Goal: Find specific page/section: Find specific page/section

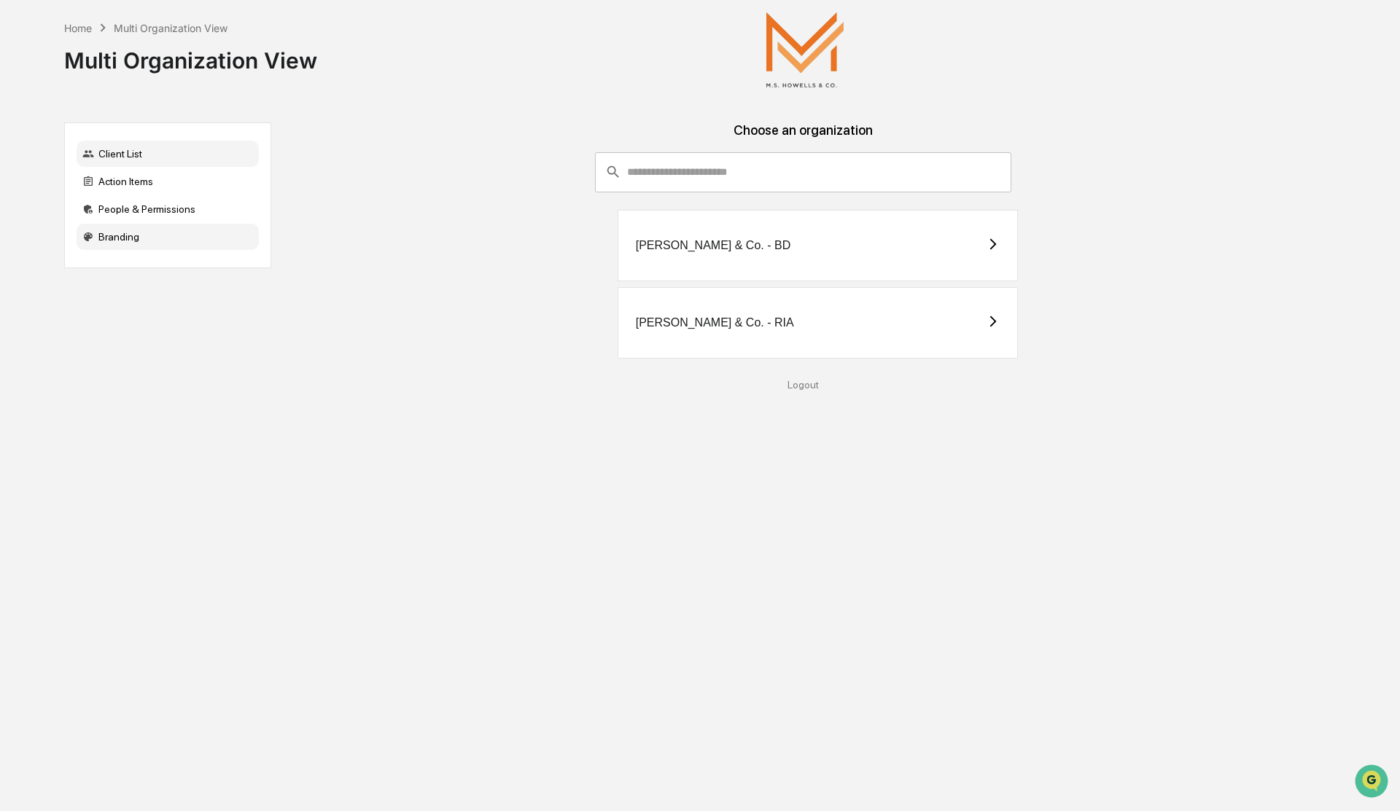
click at [101, 238] on div "Branding" at bounding box center [168, 237] width 182 height 26
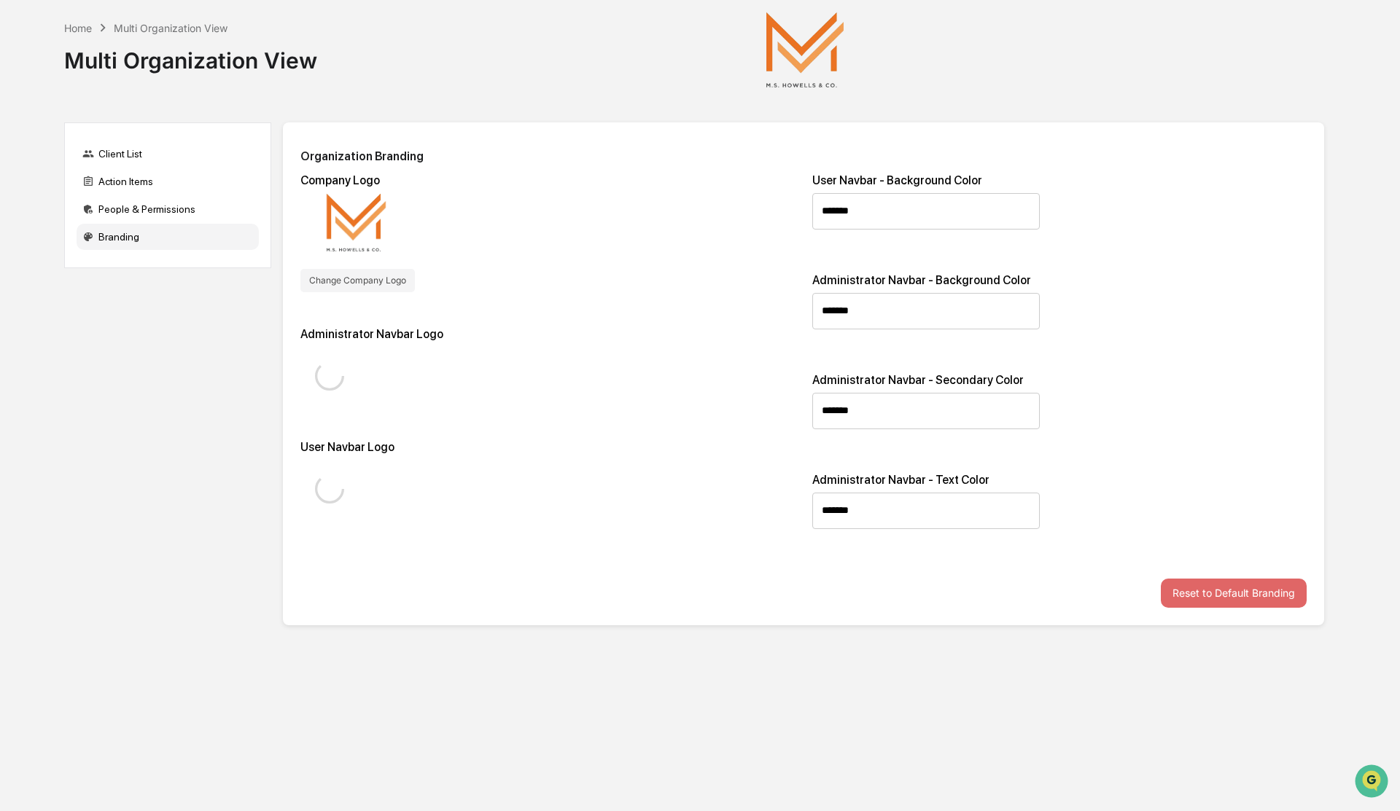
type input "*******"
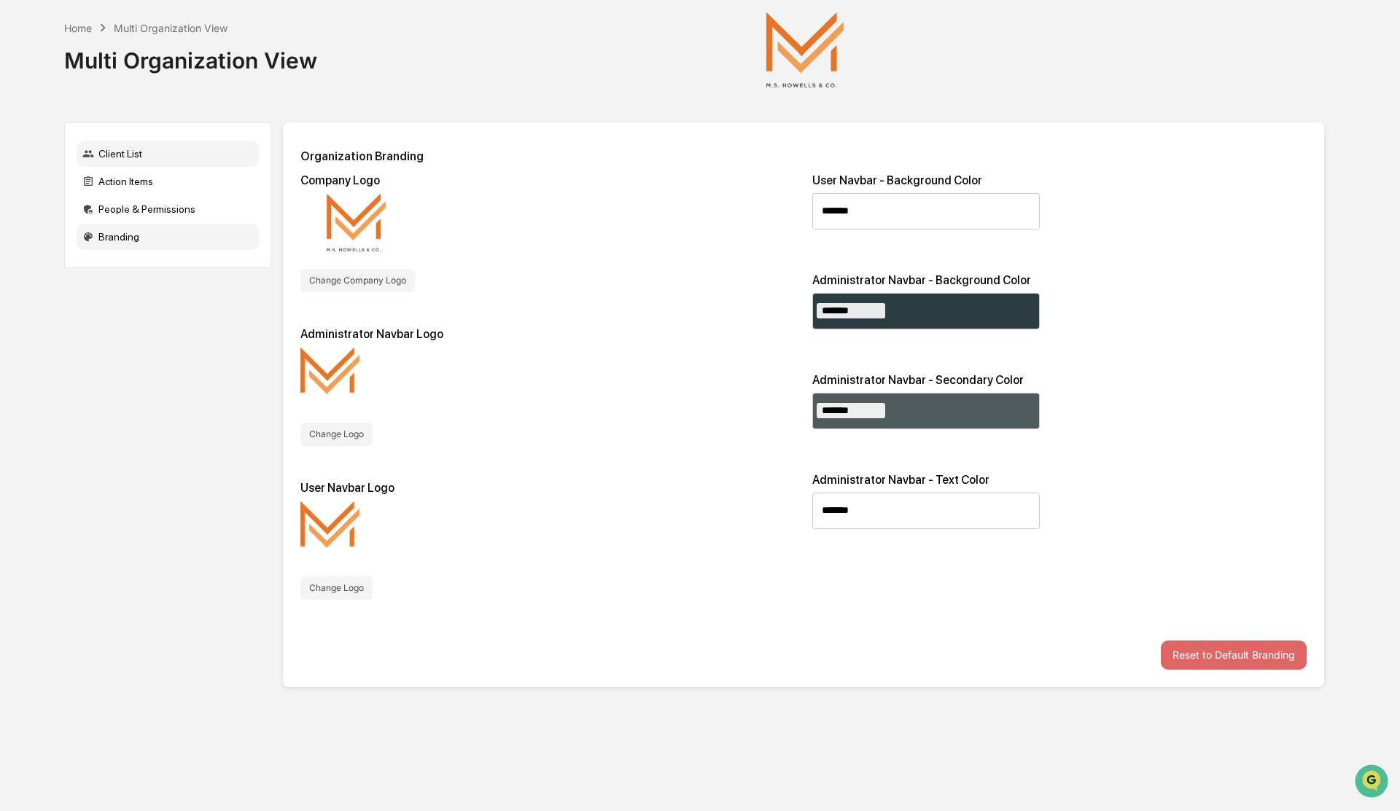
click at [119, 151] on div "Client List" at bounding box center [168, 154] width 182 height 26
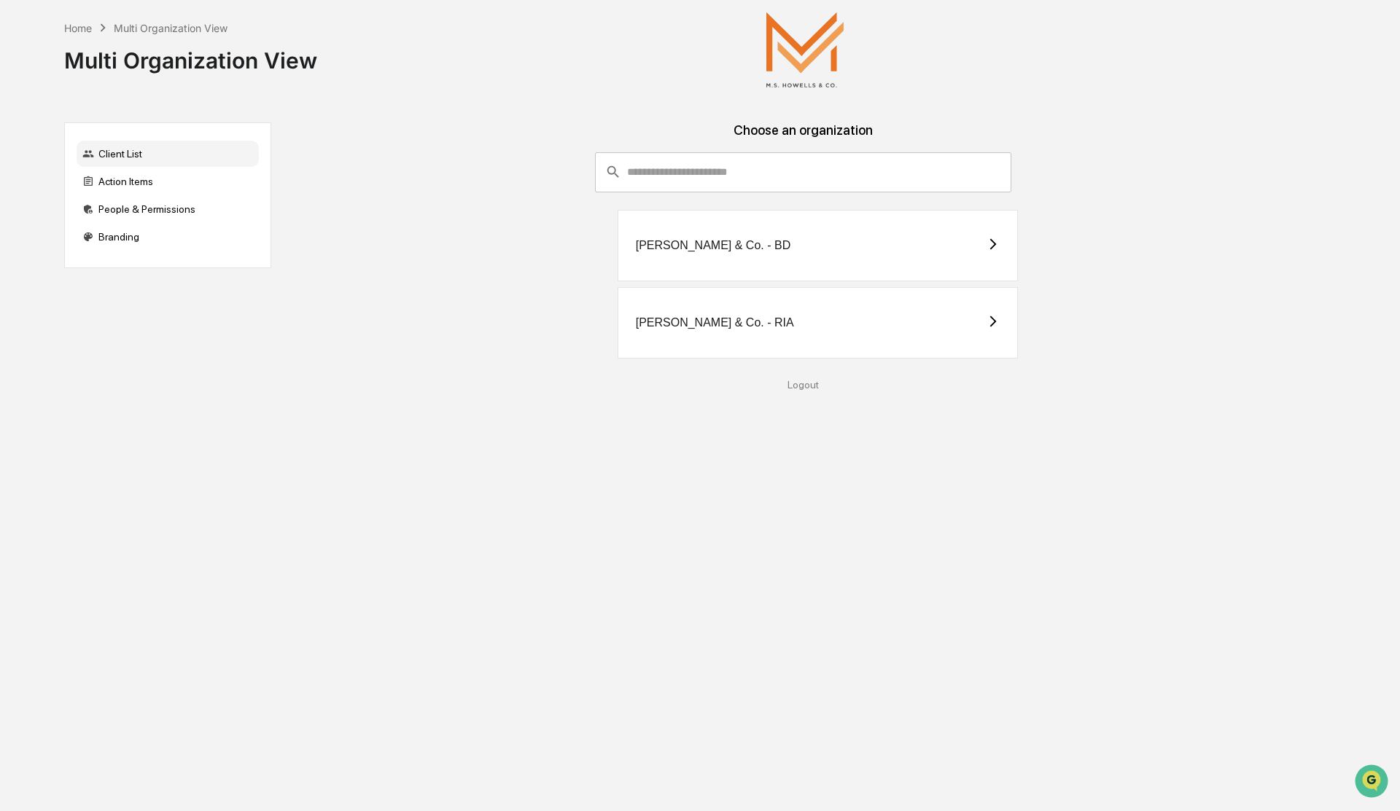
click at [706, 325] on div "[PERSON_NAME] & Co. - RIA" at bounding box center [715, 322] width 158 height 13
